Goal: Register for event/course

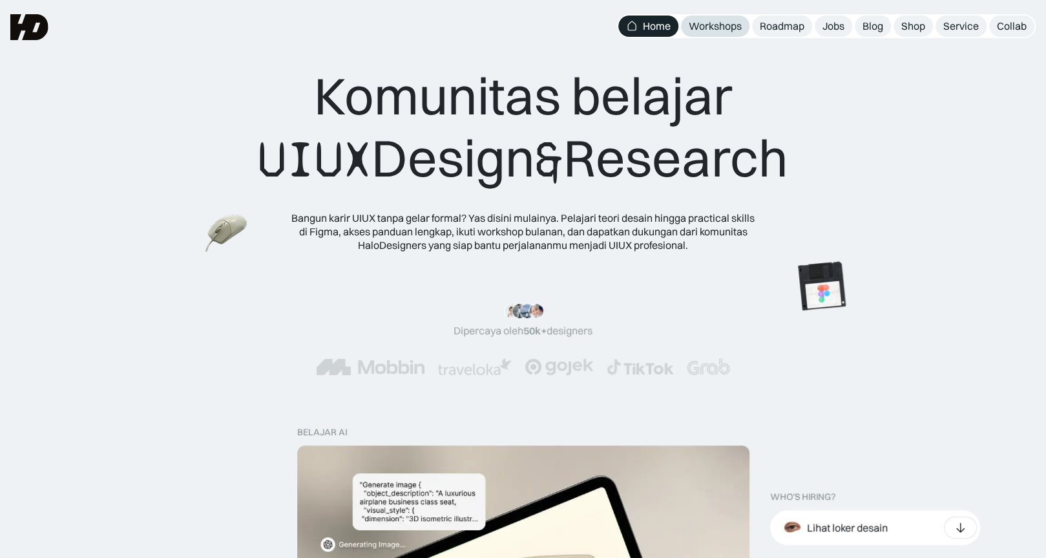
click at [732, 28] on div "Workshops" at bounding box center [715, 26] width 53 height 14
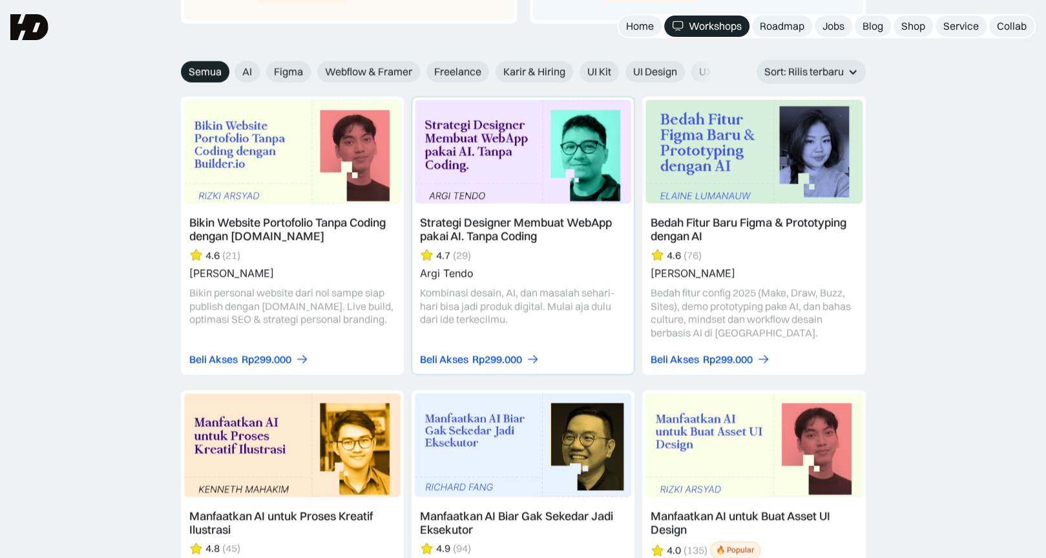
scroll to position [1387, 0]
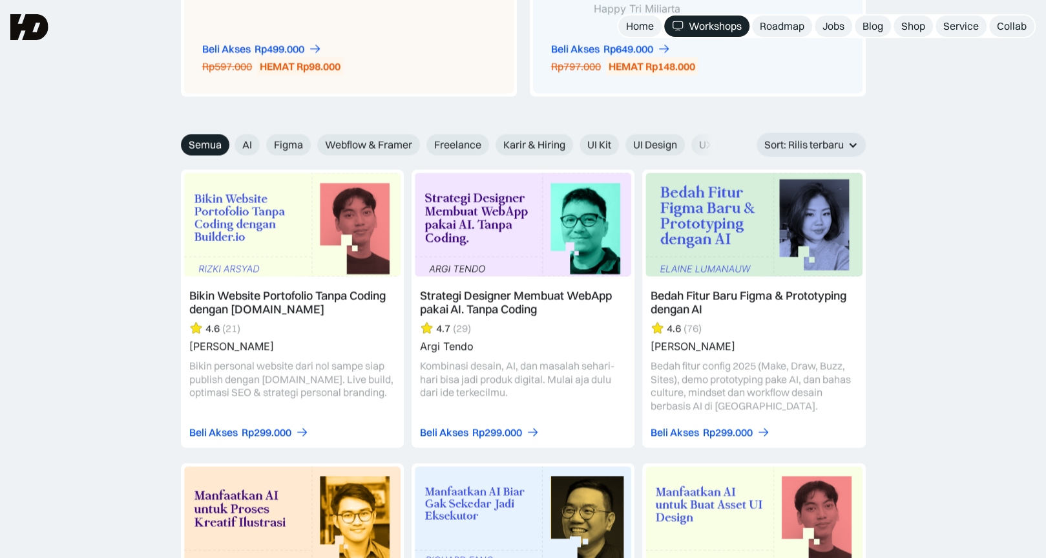
click at [515, 381] on link at bounding box center [523, 308] width 223 height 278
click at [499, 425] on div "Rp299.000" at bounding box center [497, 432] width 50 height 14
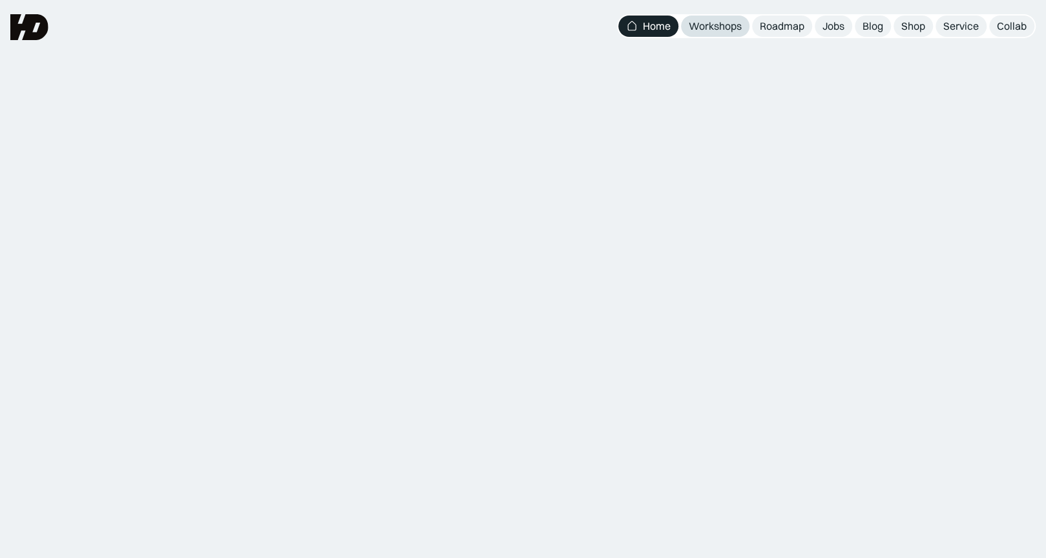
click at [729, 33] on link "Workshops" at bounding box center [715, 26] width 68 height 21
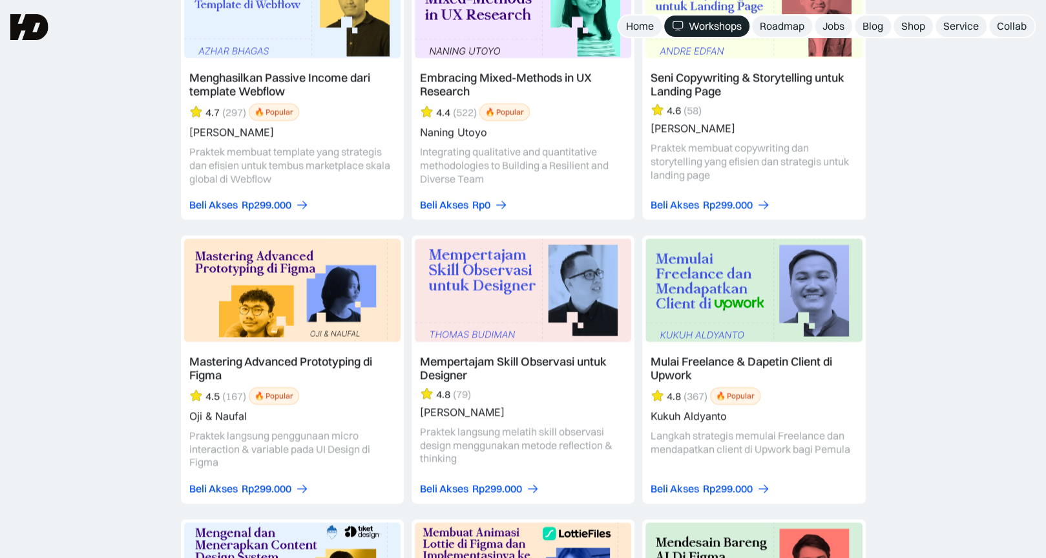
scroll to position [3056, 0]
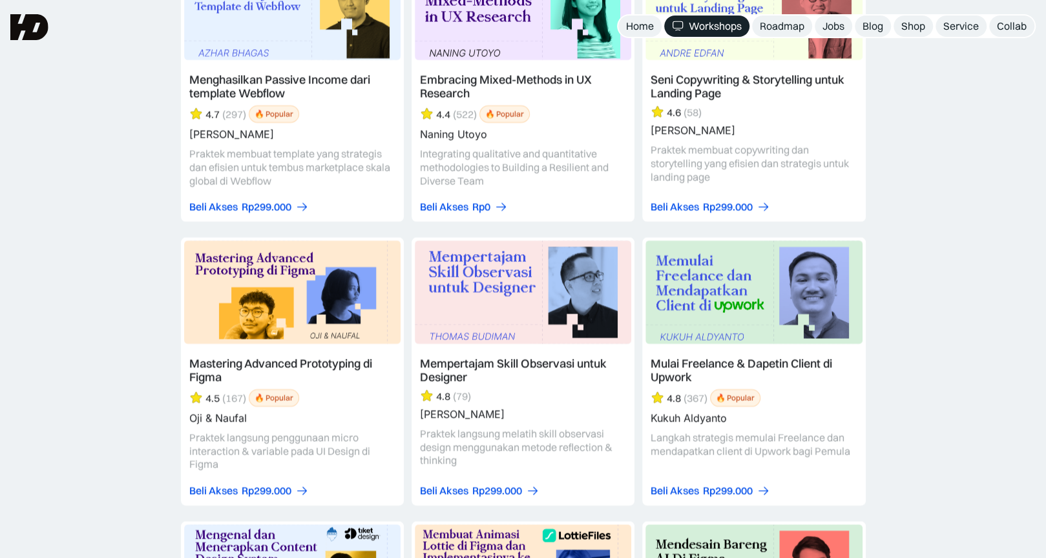
click at [490, 72] on link at bounding box center [523, 87] width 223 height 268
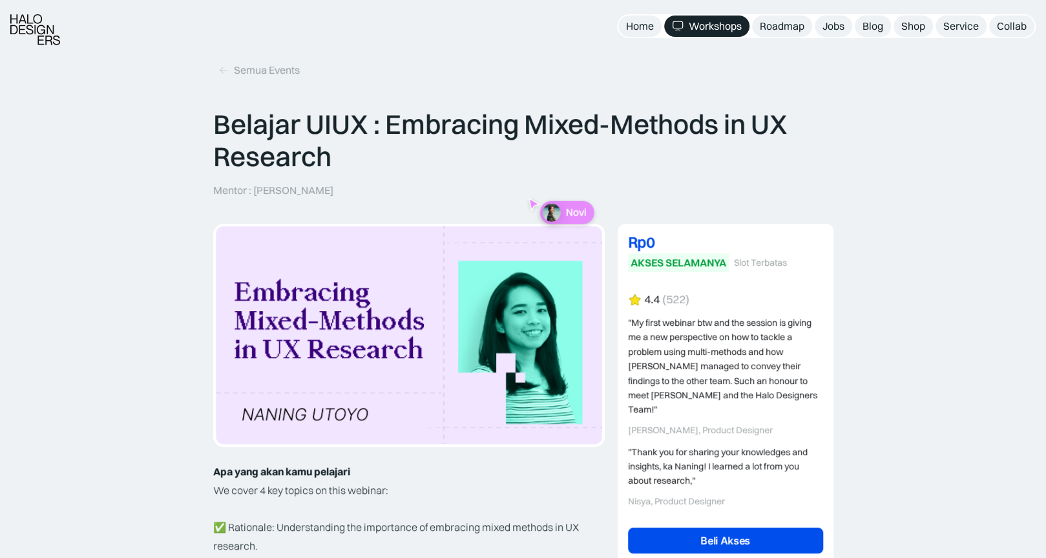
scroll to position [83, 0]
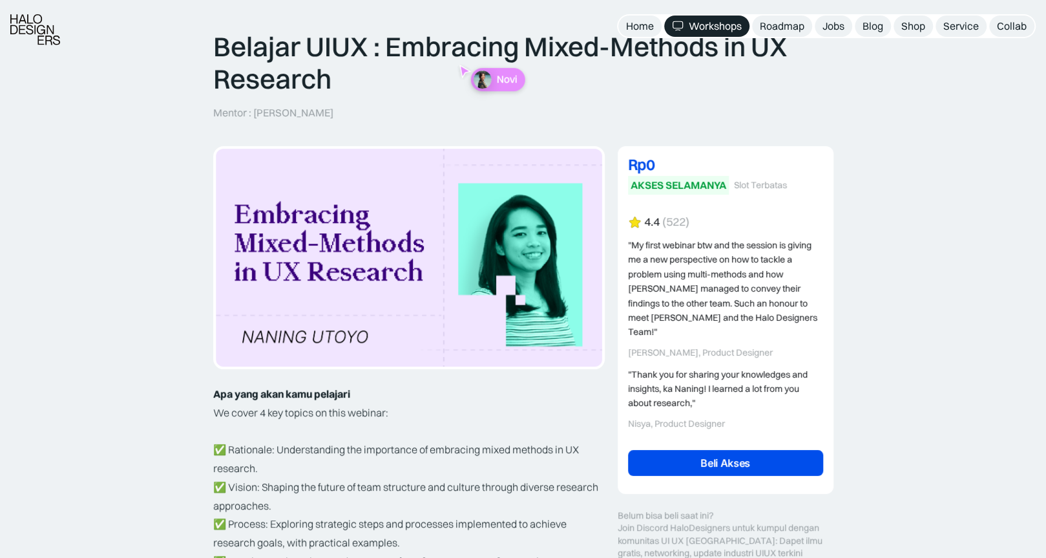
click at [726, 455] on link "Beli Akses" at bounding box center [725, 463] width 195 height 26
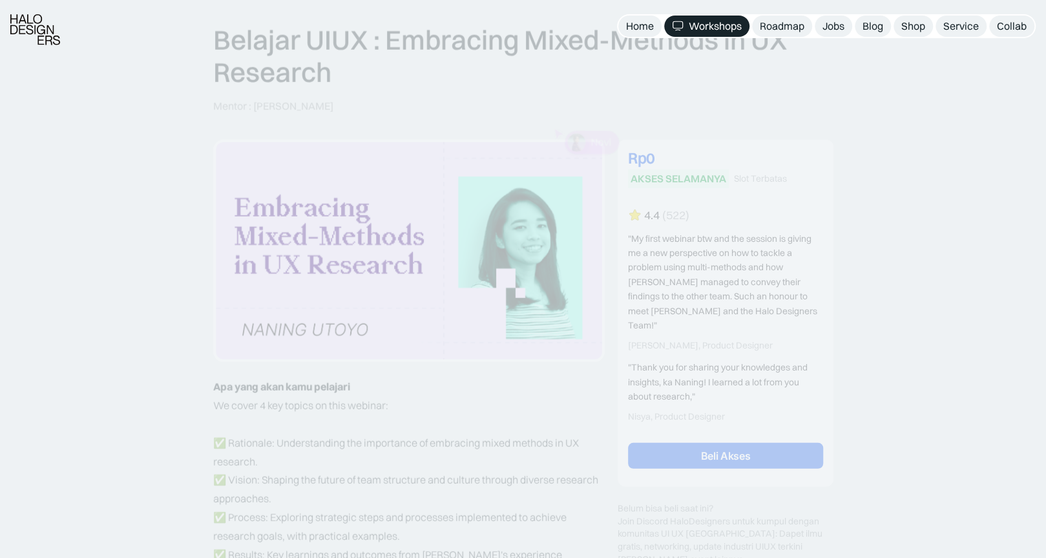
scroll to position [83, 0]
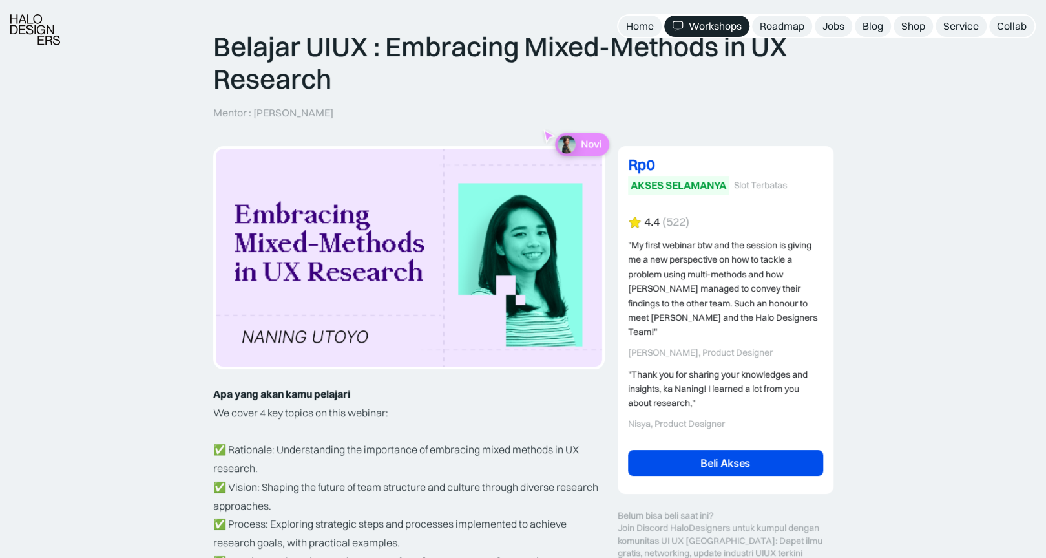
click at [712, 450] on link "Beli Akses" at bounding box center [725, 463] width 195 height 26
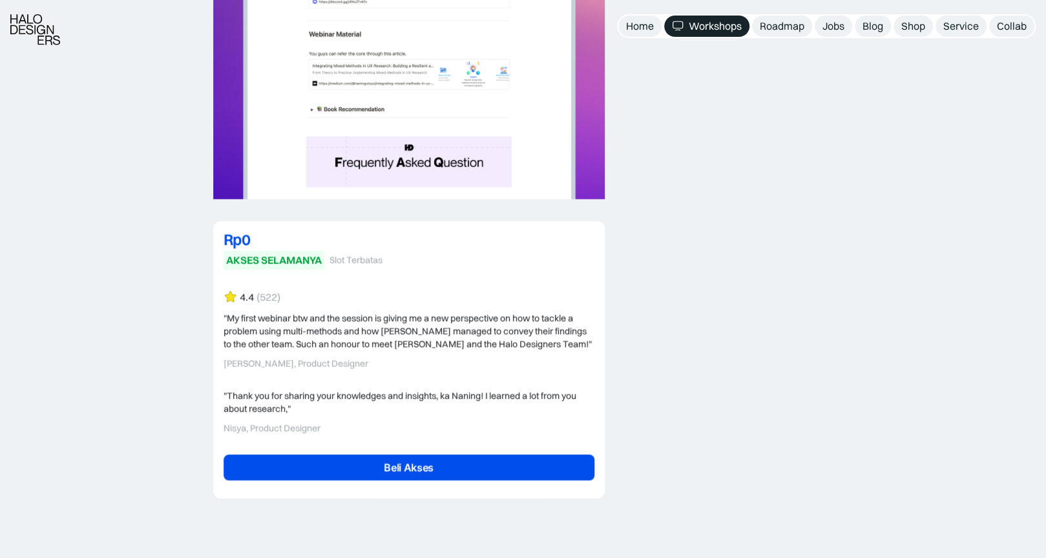
scroll to position [3197, 0]
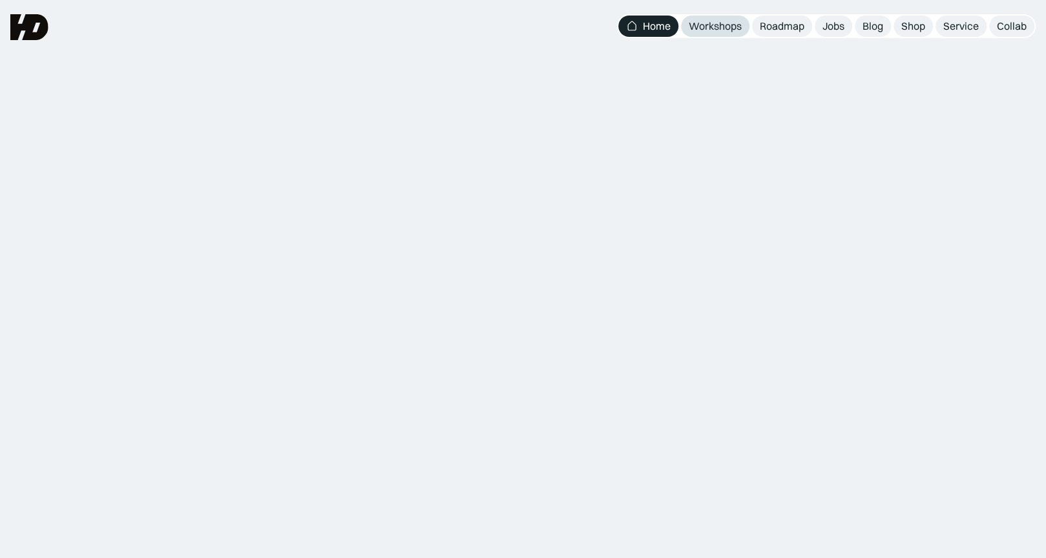
click at [735, 32] on div "Workshops" at bounding box center [715, 26] width 53 height 14
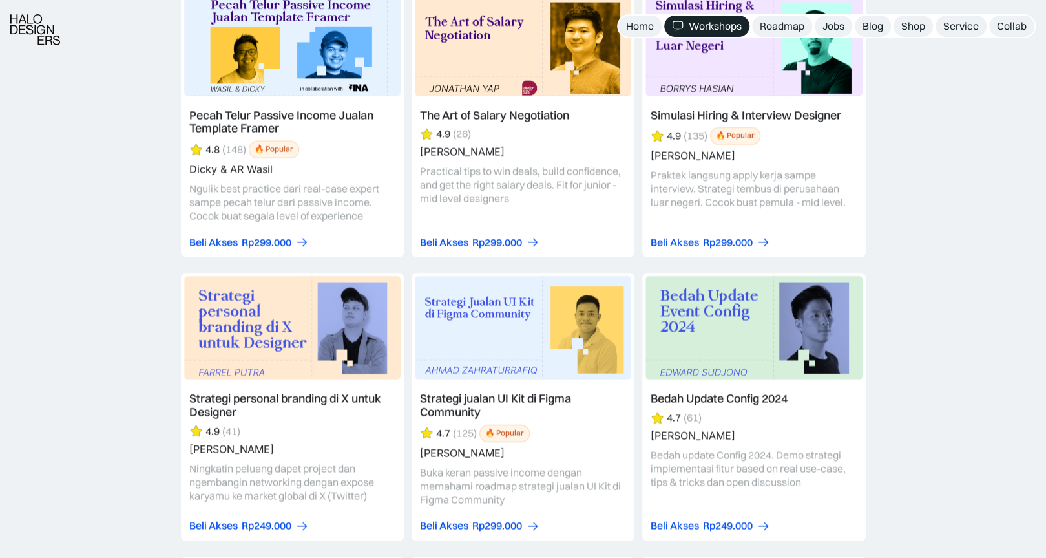
scroll to position [2772, 0]
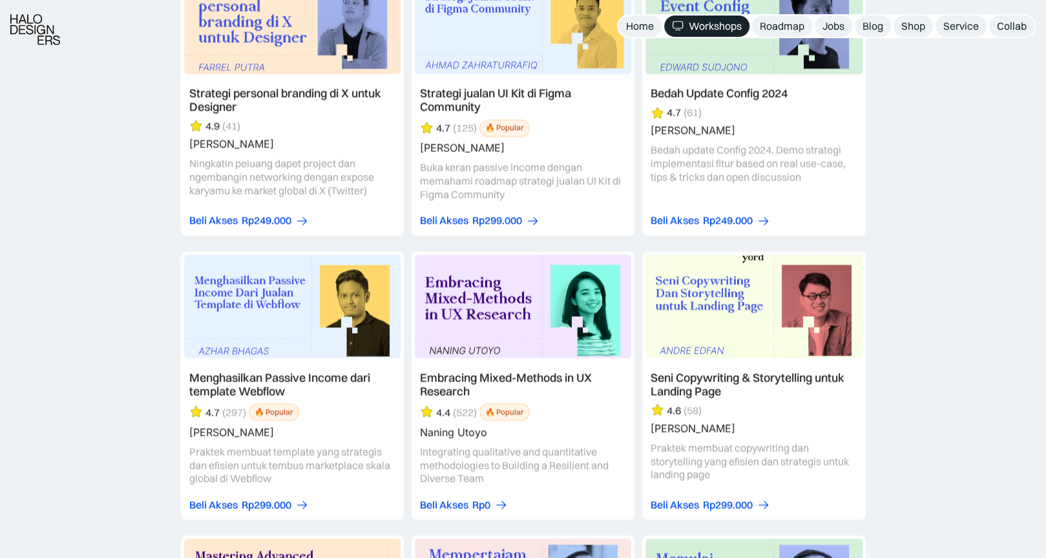
click at [503, 362] on link at bounding box center [523, 385] width 223 height 268
